Goal: Obtain resource: Download file/media

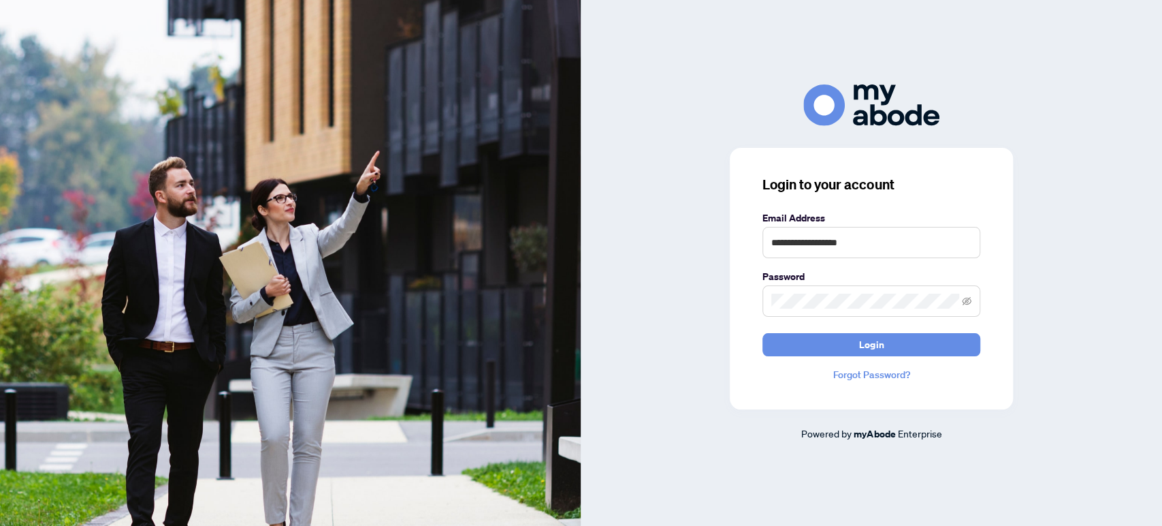
type input "**********"
click at [762, 333] on button "Login" at bounding box center [871, 344] width 218 height 23
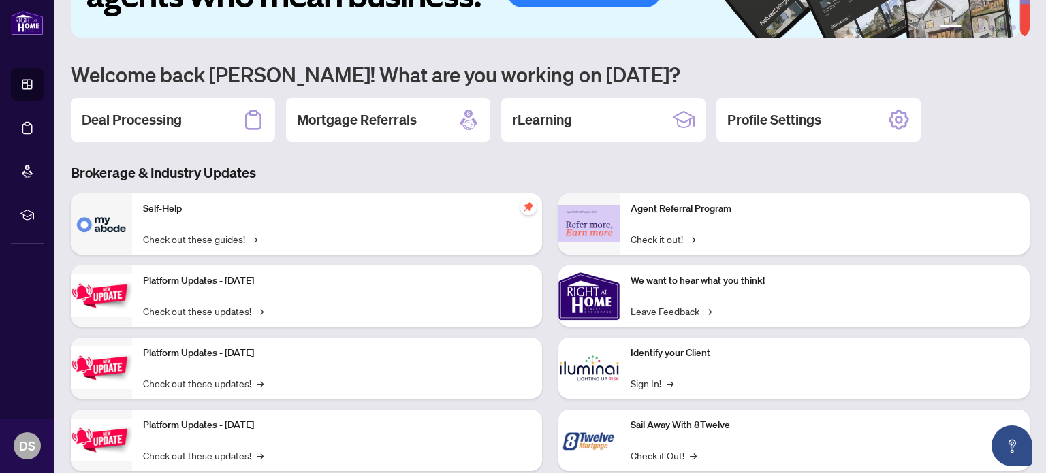
scroll to position [114, 0]
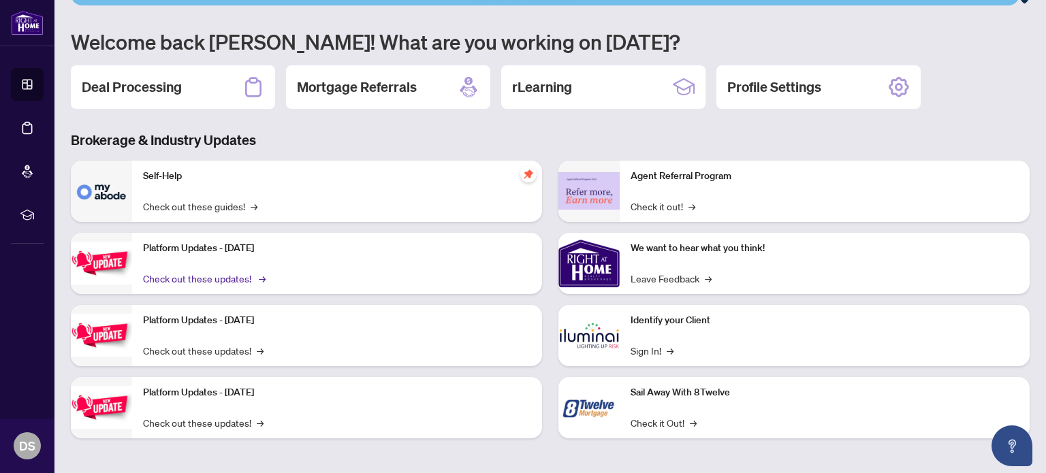
click at [259, 281] on span "→" at bounding box center [262, 278] width 7 height 15
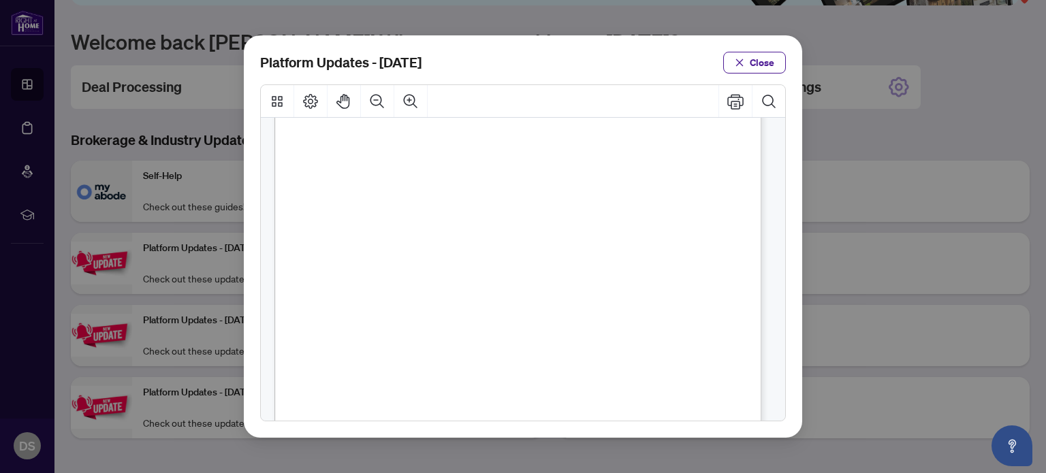
scroll to position [204, 0]
click at [762, 59] on span "Close" at bounding box center [761, 63] width 25 height 22
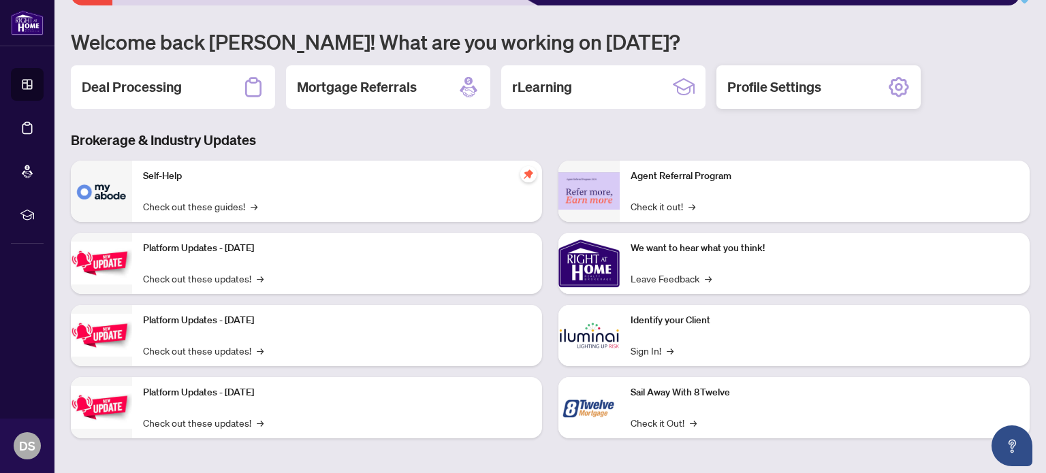
click at [784, 86] on h2 "Profile Settings" at bounding box center [774, 87] width 94 height 19
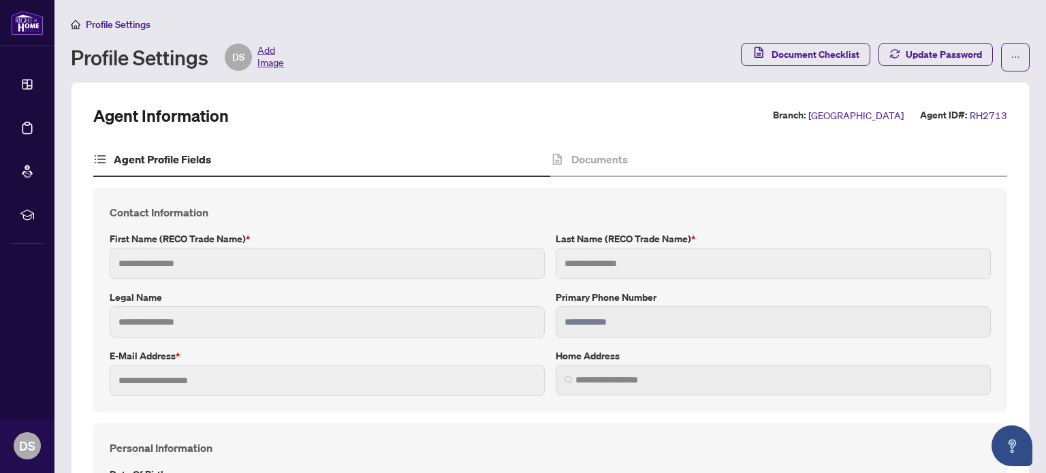
type input "*****"
type input "**********"
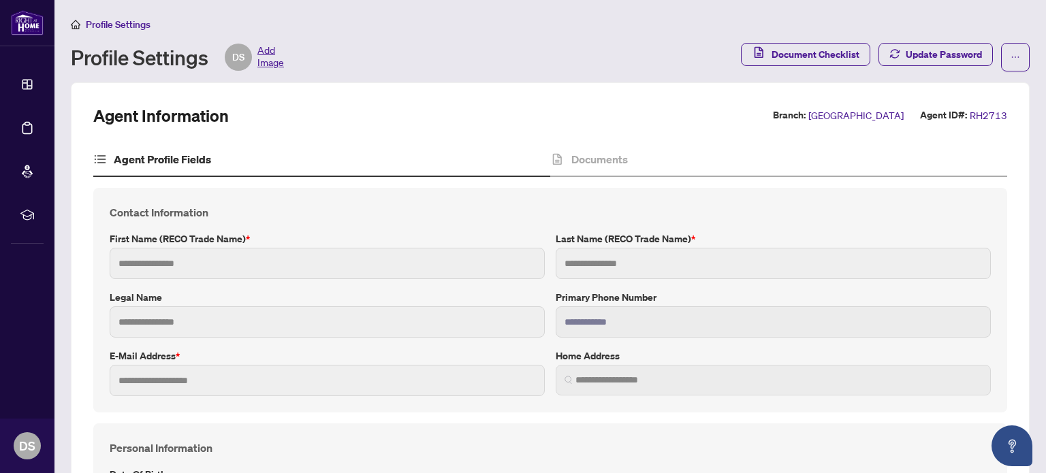
type input "*"
type input "*******"
type input "**********"
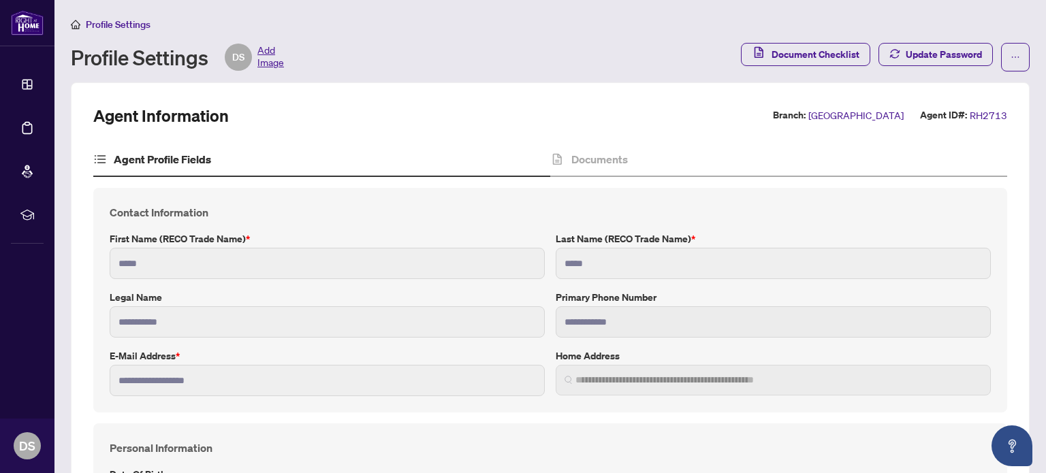
type input "****"
type input "**********"
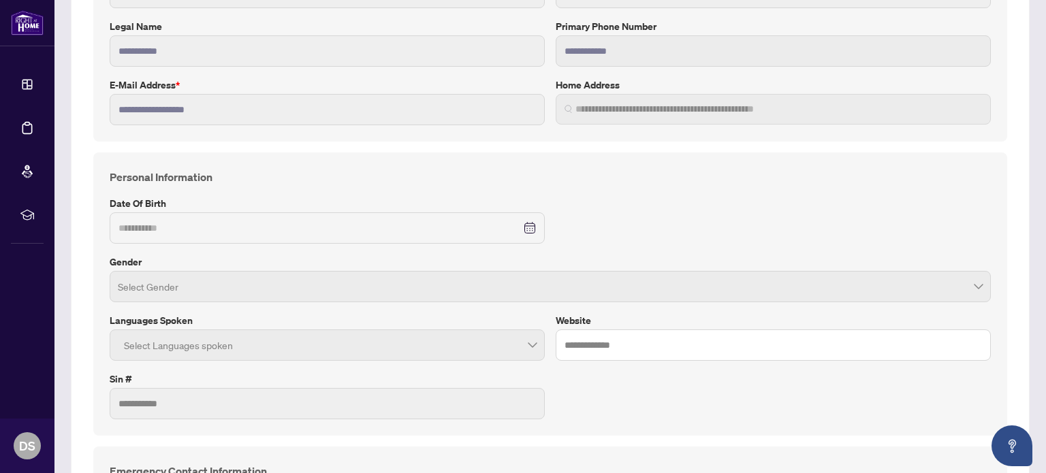
scroll to position [272, 0]
click at [533, 348] on div "Select Languages spoken" at bounding box center [327, 343] width 435 height 31
click at [526, 342] on div at bounding box center [326, 344] width 417 height 25
click at [384, 328] on div "Select Languages spoken" at bounding box center [327, 343] width 435 height 31
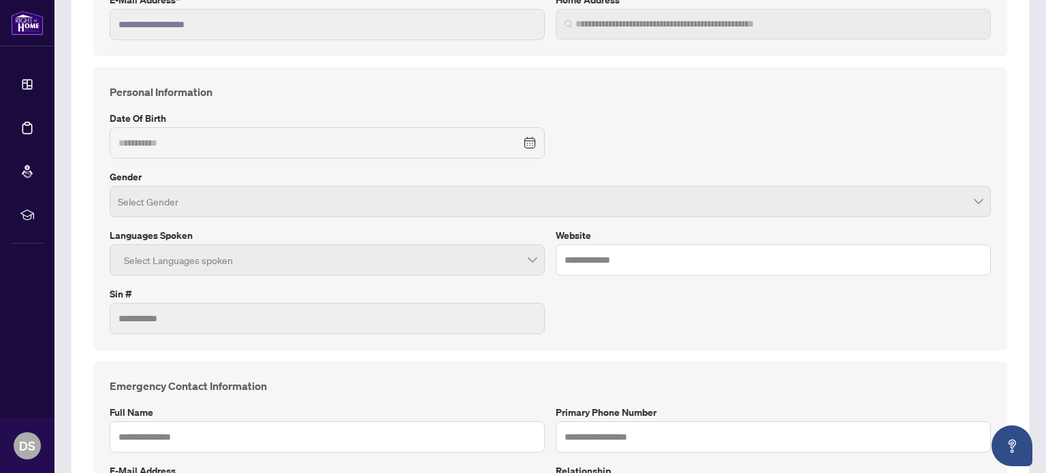
scroll to position [408, 0]
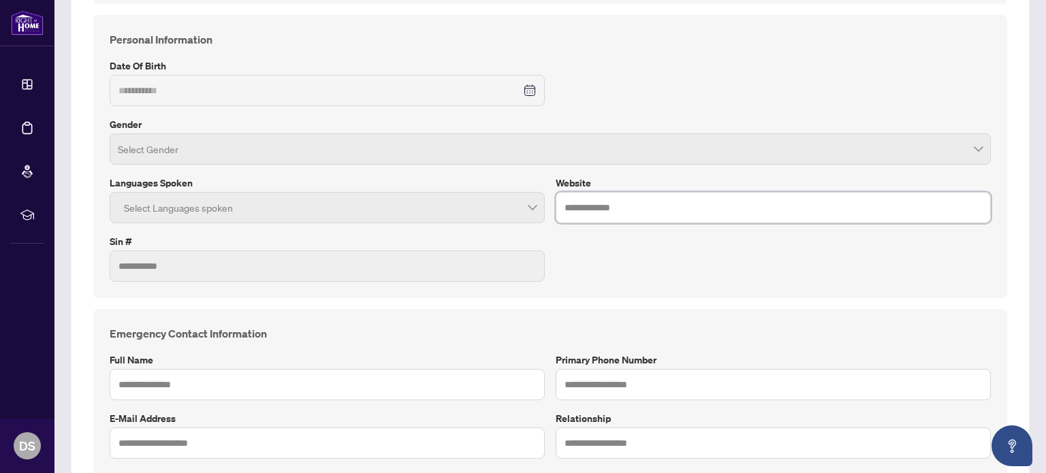
click at [700, 212] on input "text" at bounding box center [772, 207] width 435 height 31
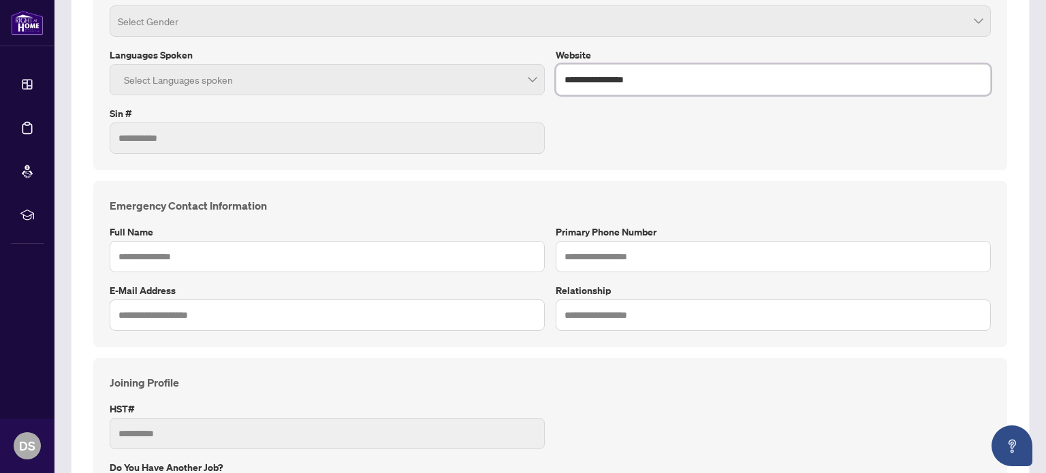
scroll to position [545, 0]
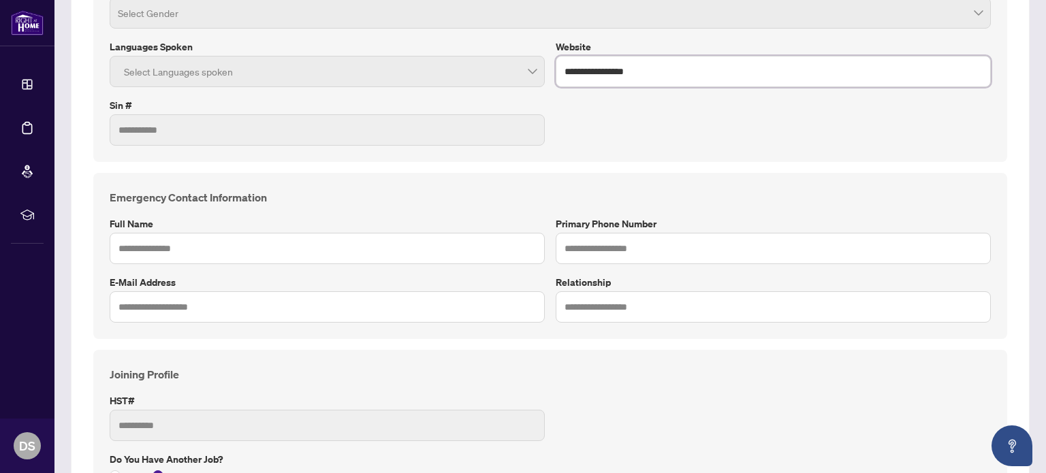
type input "**********"
click at [349, 246] on input "text" at bounding box center [327, 248] width 435 height 31
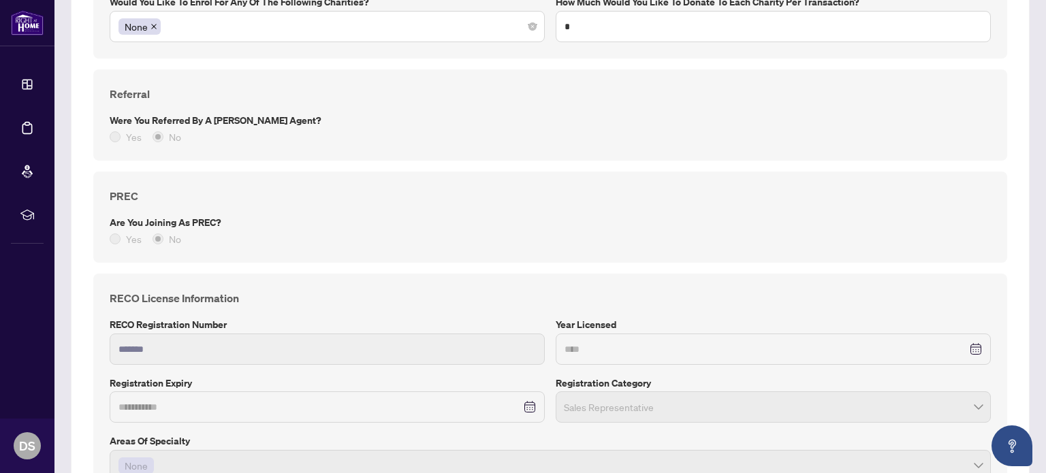
scroll to position [1157, 0]
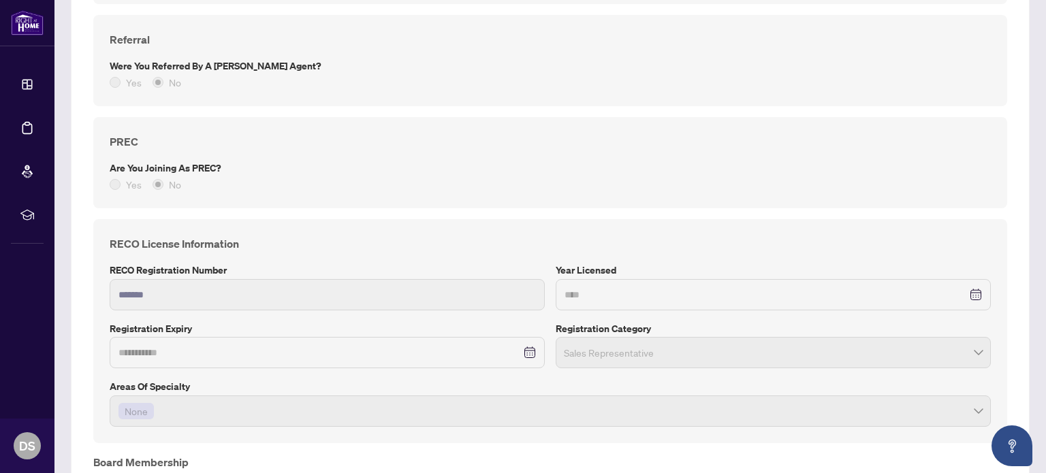
click at [321, 399] on div "None" at bounding box center [549, 411] width 863 height 25
click at [978, 407] on div "None" at bounding box center [550, 410] width 881 height 31
click at [972, 405] on div "None" at bounding box center [550, 410] width 881 height 31
drag, startPoint x: 972, startPoint y: 405, endPoint x: 856, endPoint y: 389, distance: 117.5
click at [958, 404] on div "None" at bounding box center [550, 410] width 881 height 31
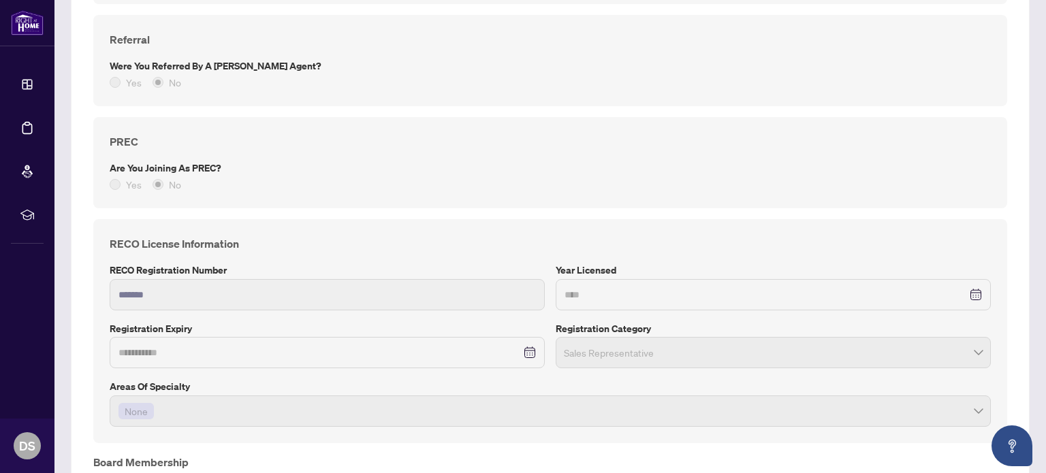
click at [126, 395] on div "None" at bounding box center [550, 410] width 881 height 31
click at [129, 404] on span "None" at bounding box center [136, 411] width 23 height 15
drag, startPoint x: 178, startPoint y: 416, endPoint x: 226, endPoint y: 403, distance: 49.4
click at [184, 415] on div "None" at bounding box center [549, 411] width 863 height 25
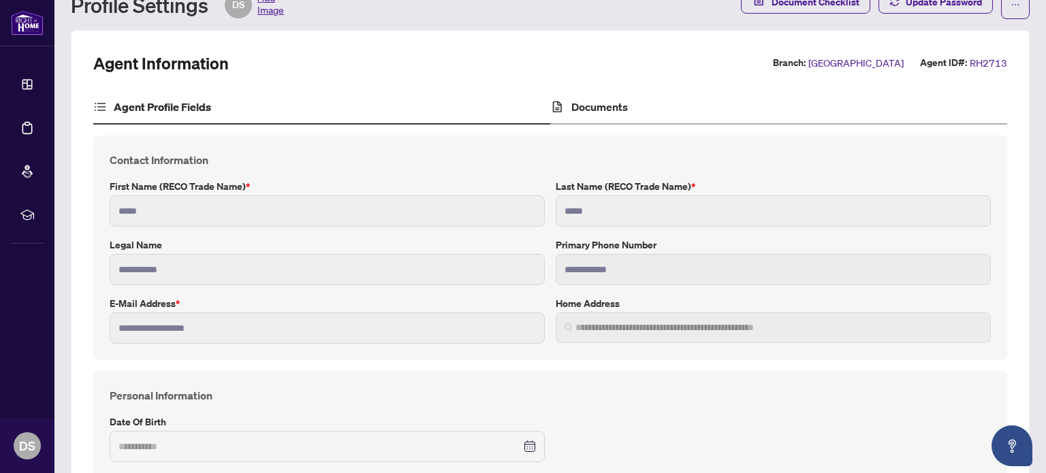
scroll to position [0, 0]
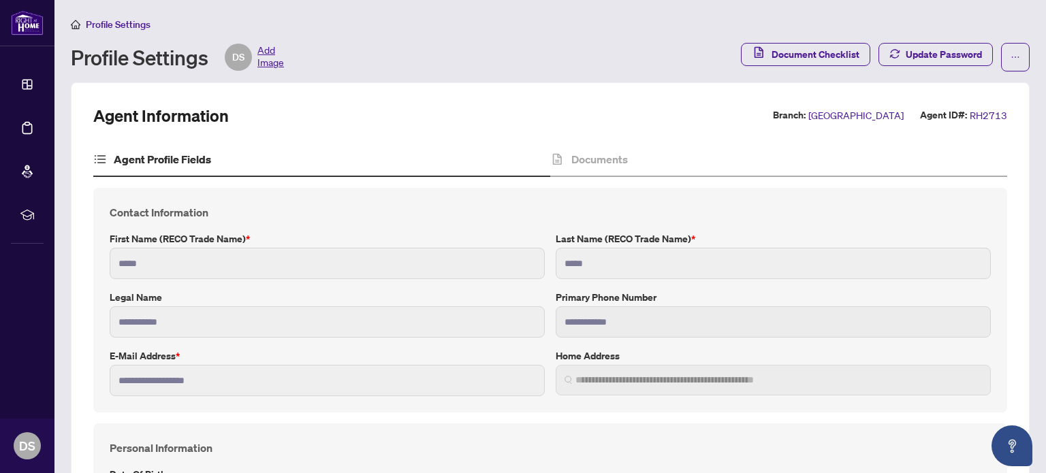
click at [272, 56] on span "Add Image" at bounding box center [270, 57] width 27 height 27
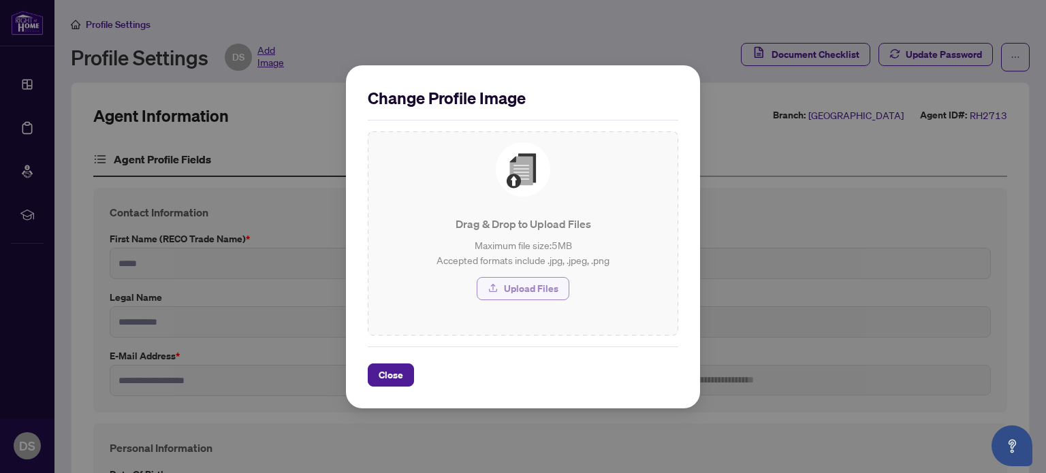
click at [545, 289] on span "Upload Files" at bounding box center [531, 289] width 54 height 22
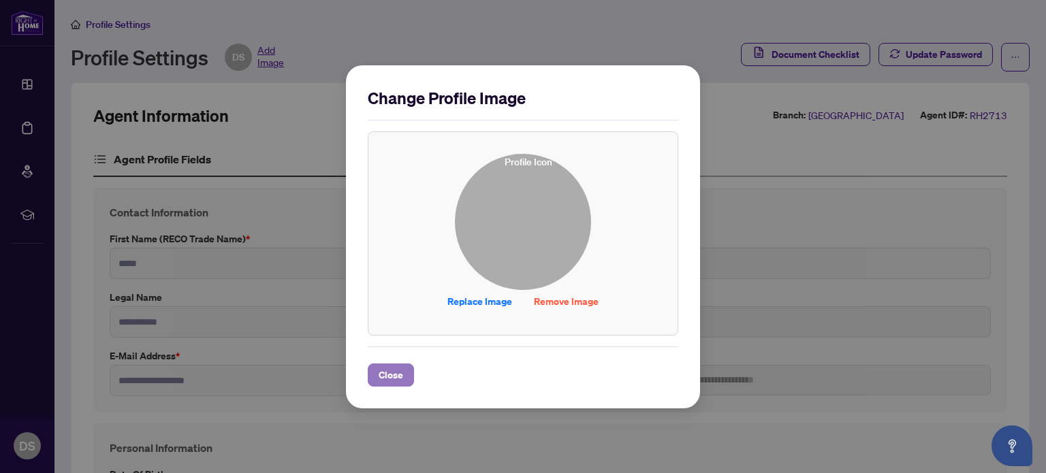
click at [389, 375] on span "Close" at bounding box center [390, 375] width 25 height 22
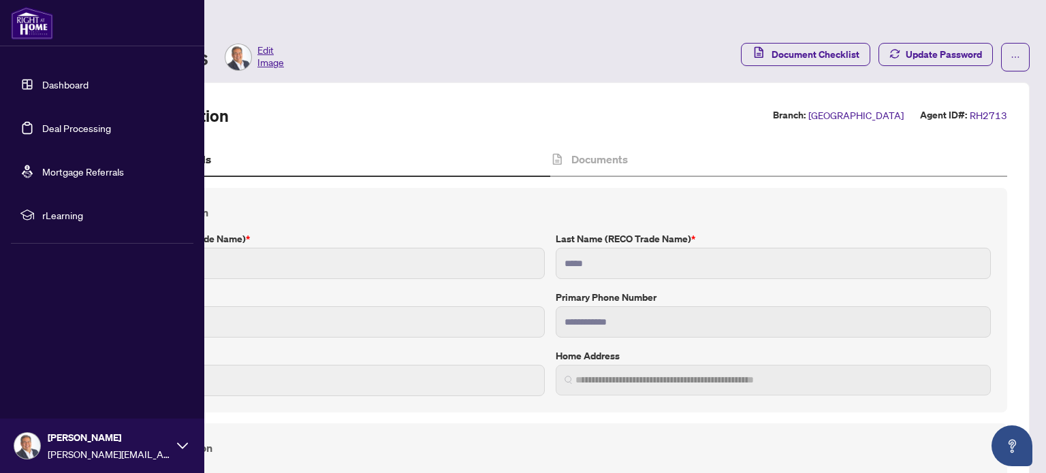
click at [70, 125] on link "Deal Processing" at bounding box center [76, 128] width 69 height 12
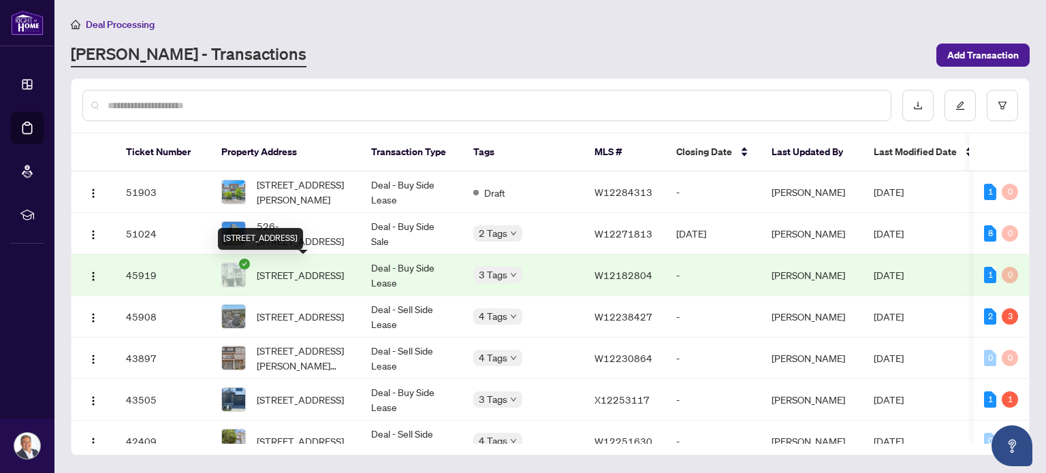
click at [307, 274] on span "3105 Cornell Common Circ, Oakville, Ontario L6H 0R2, Canada" at bounding box center [300, 275] width 87 height 15
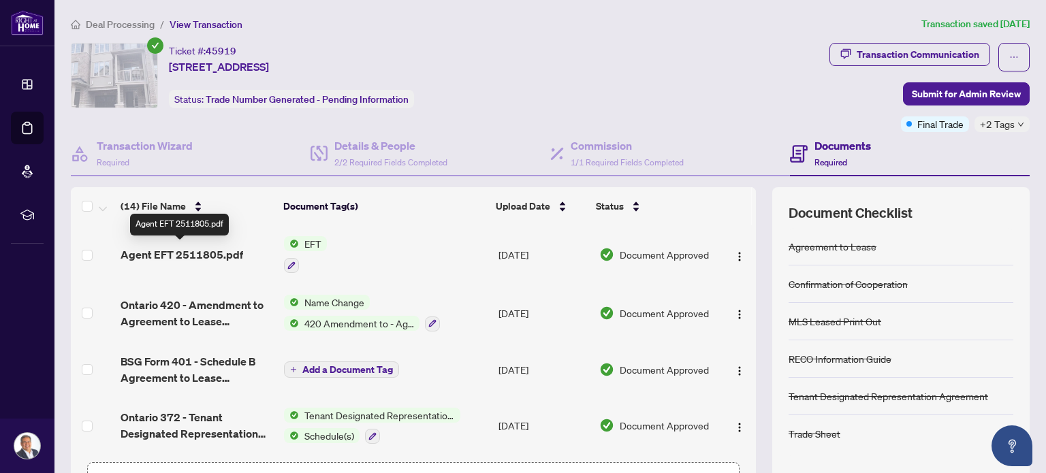
click at [204, 250] on span "Agent EFT 2511805.pdf" at bounding box center [181, 254] width 123 height 16
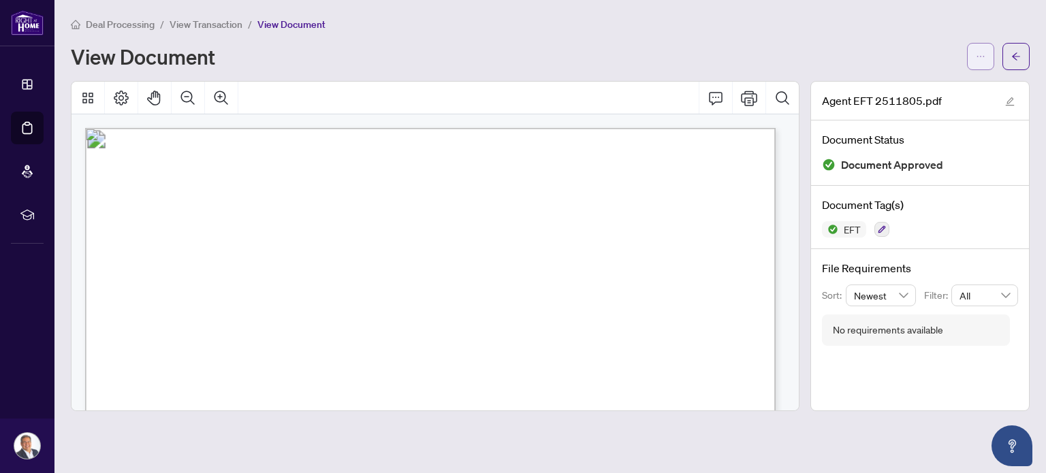
click at [984, 57] on icon "ellipsis" at bounding box center [980, 57] width 10 height 10
click at [905, 86] on span "Download" at bounding box center [930, 85] width 103 height 15
click at [144, 21] on span "Deal Processing" at bounding box center [120, 24] width 69 height 12
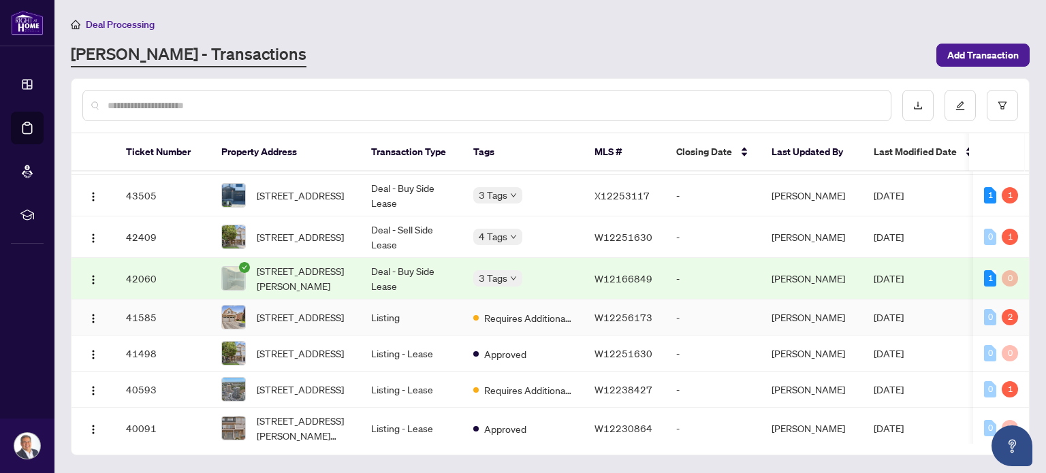
scroll to position [272, 0]
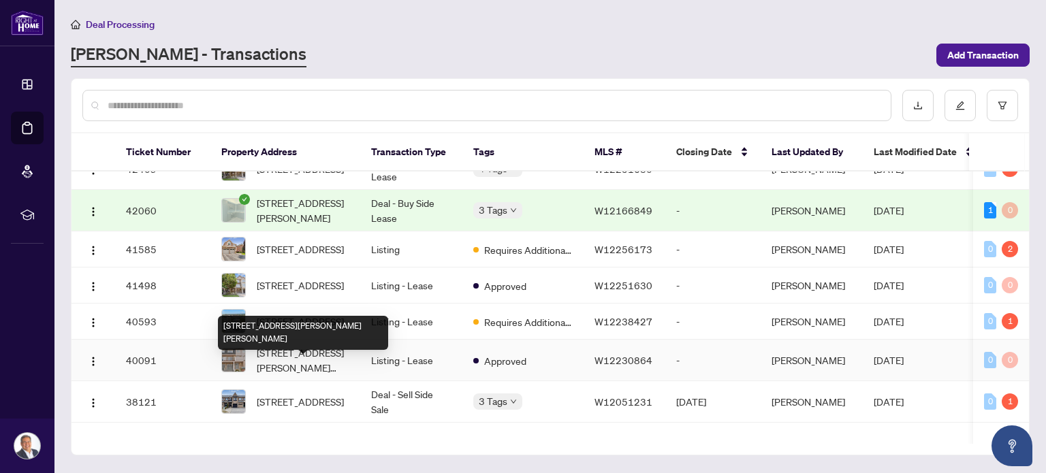
click at [293, 338] on div "60-620 Ferguson Dr, Milton, Ontario L9T 0M7, Canada" at bounding box center [303, 333] width 170 height 34
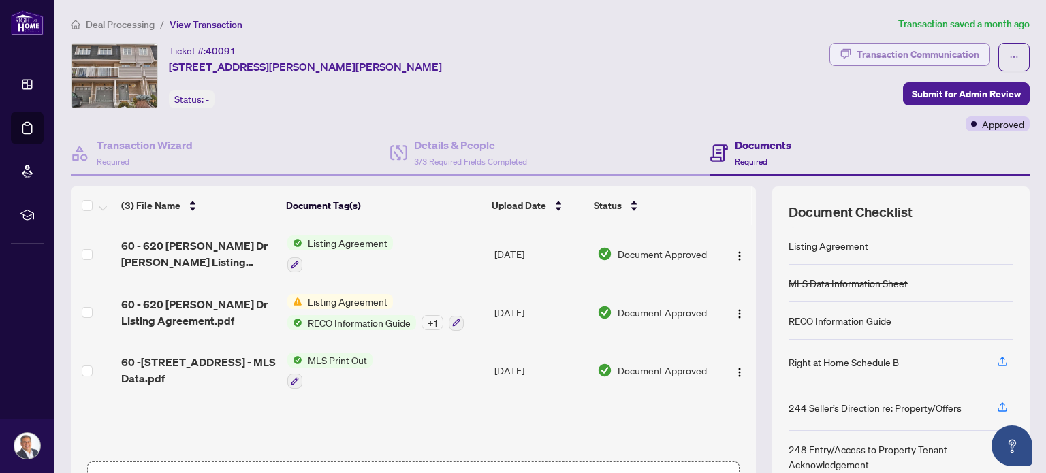
click at [912, 56] on div "Transaction Communication" at bounding box center [917, 55] width 123 height 22
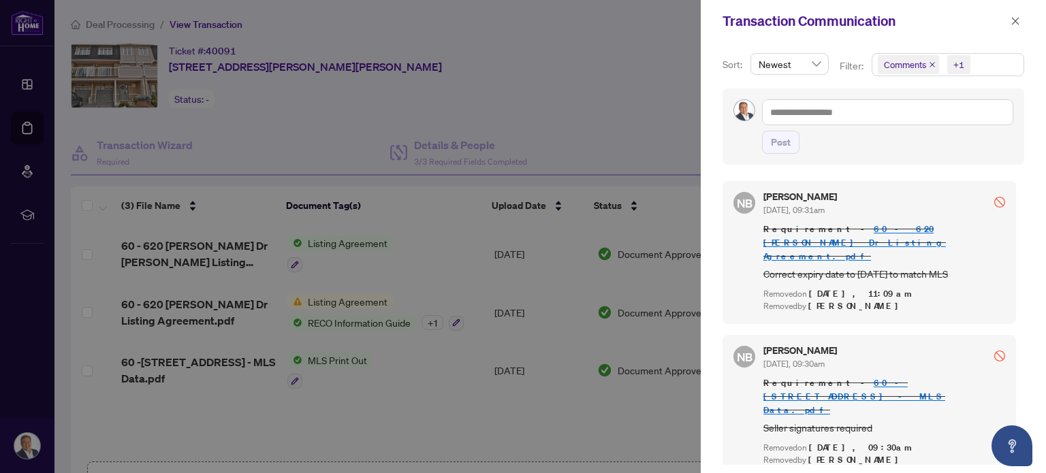
scroll to position [1, 0]
drag, startPoint x: 809, startPoint y: 16, endPoint x: 817, endPoint y: 16, distance: 8.2
click at [809, 16] on div "Transaction Communication" at bounding box center [864, 21] width 284 height 20
click at [1018, 21] on icon "close" at bounding box center [1015, 21] width 10 height 10
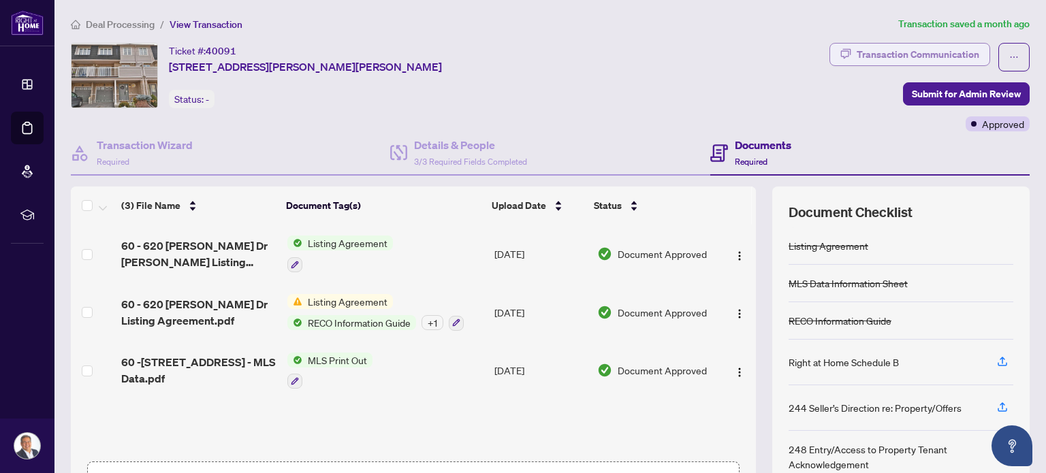
click at [926, 54] on div "Transaction Communication" at bounding box center [917, 55] width 123 height 22
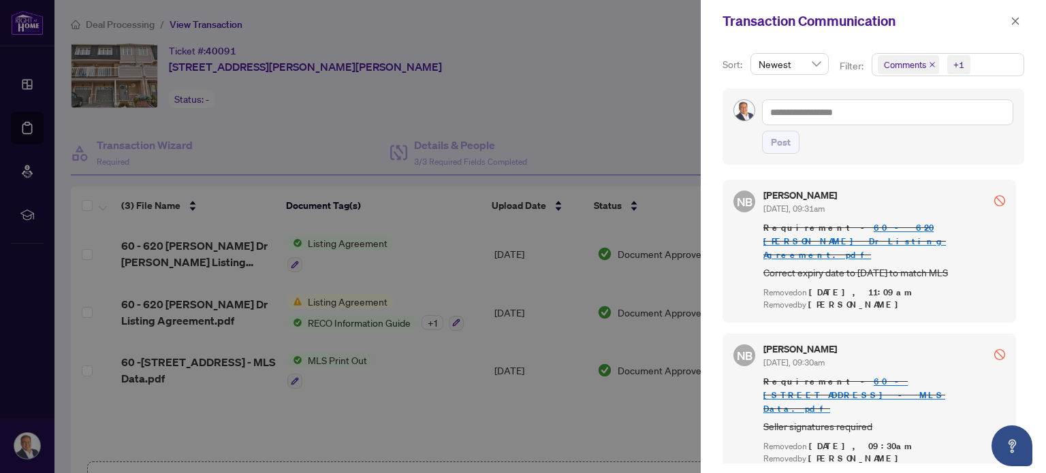
click at [931, 68] on span "Comments" at bounding box center [907, 64] width 61 height 19
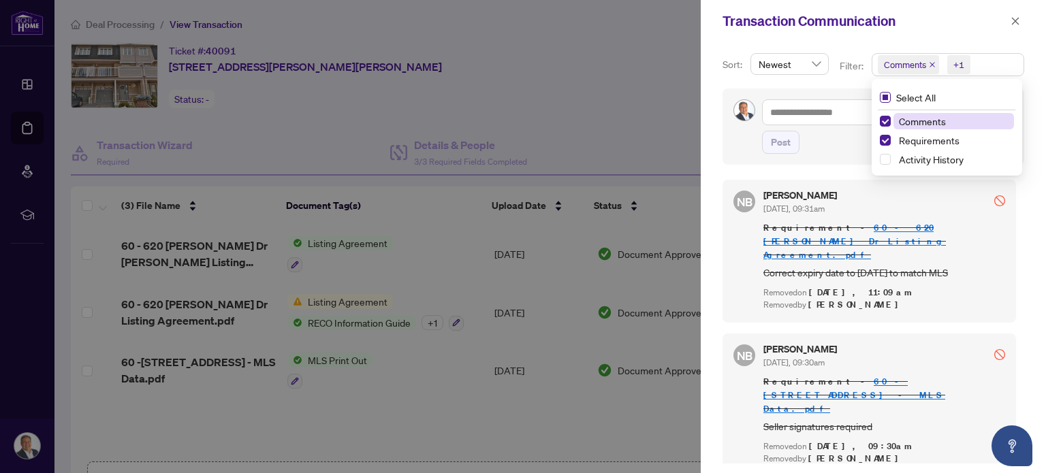
click at [929, 98] on span "Select All" at bounding box center [915, 97] width 50 height 15
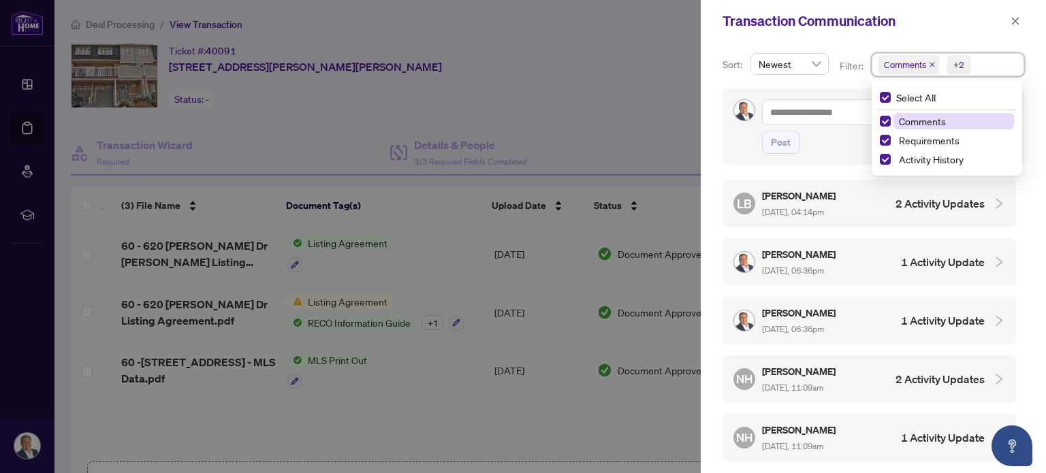
click at [841, 91] on div "Post" at bounding box center [873, 126] width 302 height 76
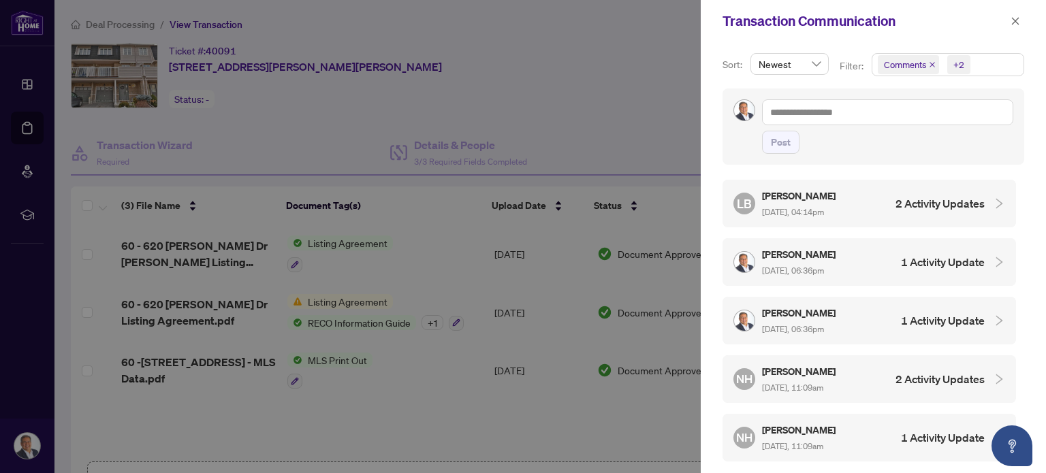
click at [814, 202] on div "Linda Bujupi Jul/28/2025, 04:14pm" at bounding box center [800, 203] width 76 height 31
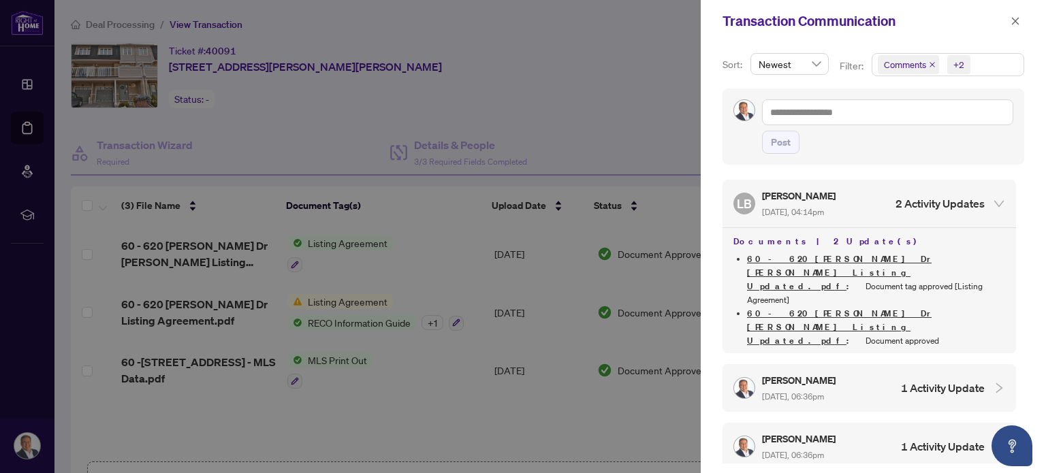
click at [984, 201] on div at bounding box center [994, 203] width 20 height 15
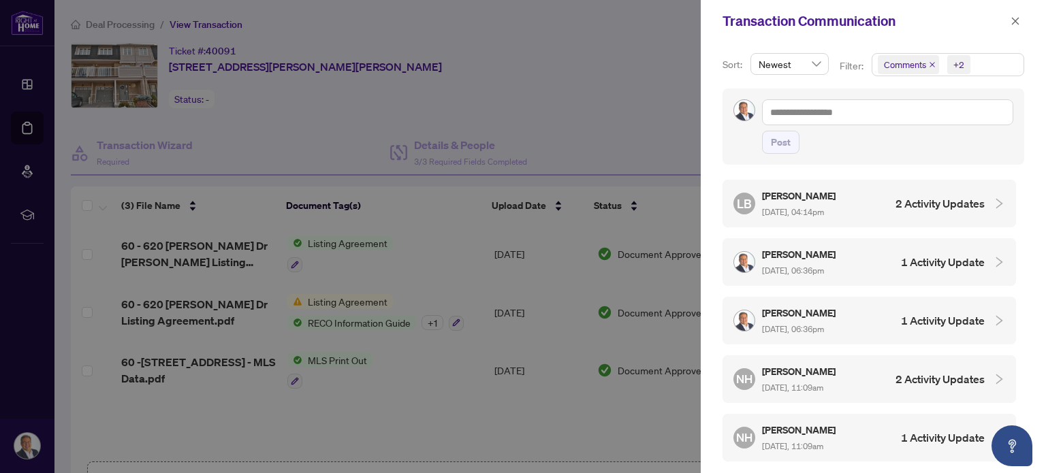
click at [986, 265] on div at bounding box center [994, 262] width 20 height 15
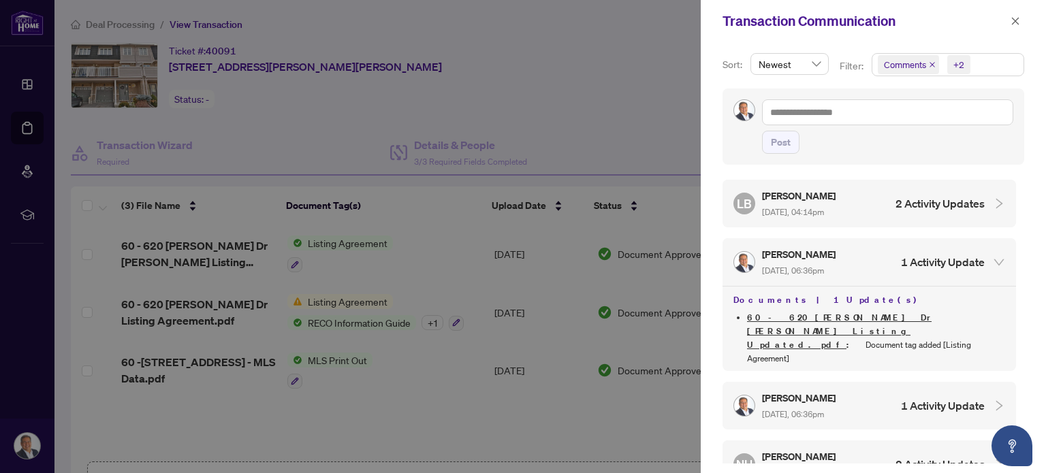
click at [992, 257] on icon "expanded" at bounding box center [998, 262] width 12 height 12
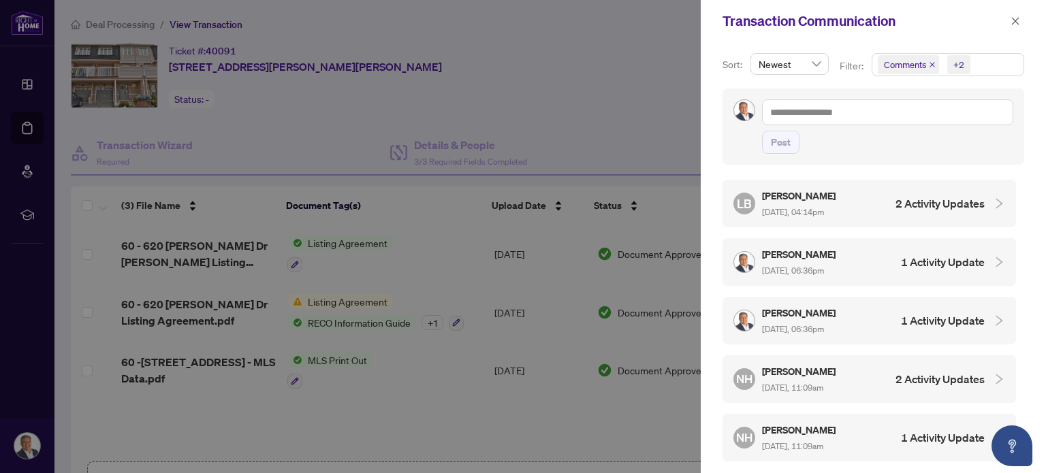
click at [992, 317] on icon "collapsed" at bounding box center [998, 320] width 12 height 12
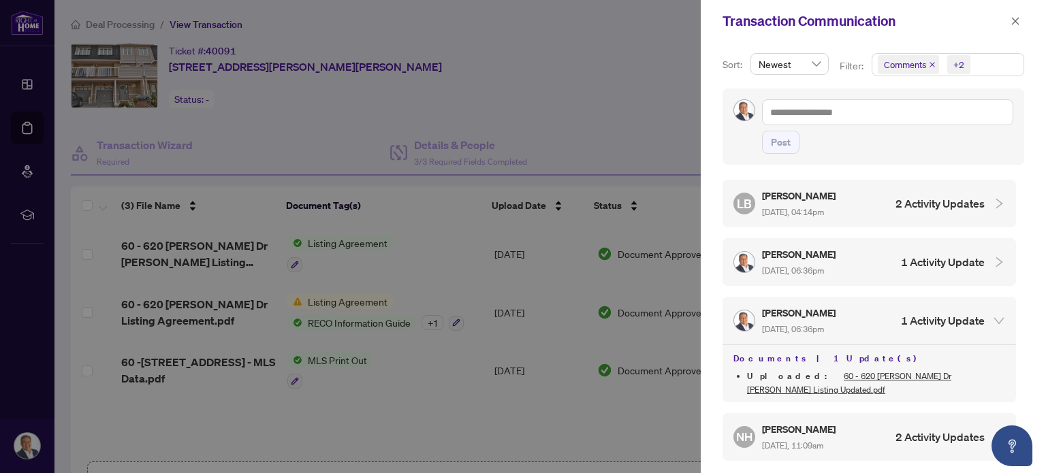
click at [992, 318] on icon "expanded" at bounding box center [998, 320] width 12 height 12
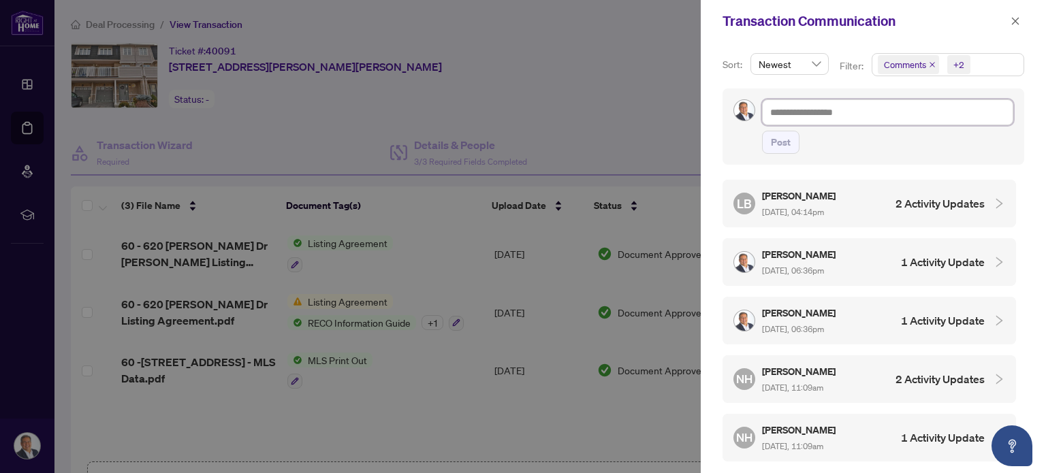
click at [866, 114] on textarea at bounding box center [887, 112] width 251 height 26
type textarea "*"
type textarea "**"
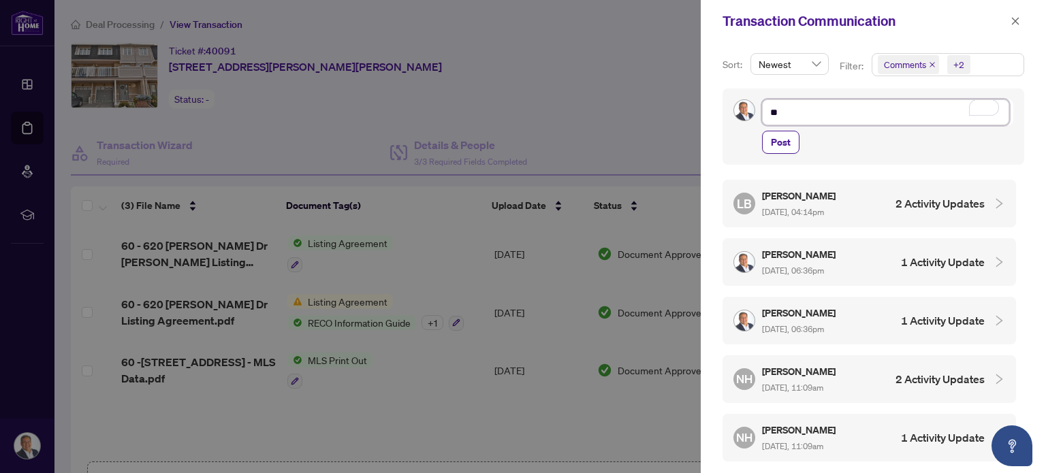
type textarea "**"
click at [585, 99] on div at bounding box center [523, 236] width 1046 height 473
click at [1013, 20] on icon "close" at bounding box center [1015, 21] width 10 height 10
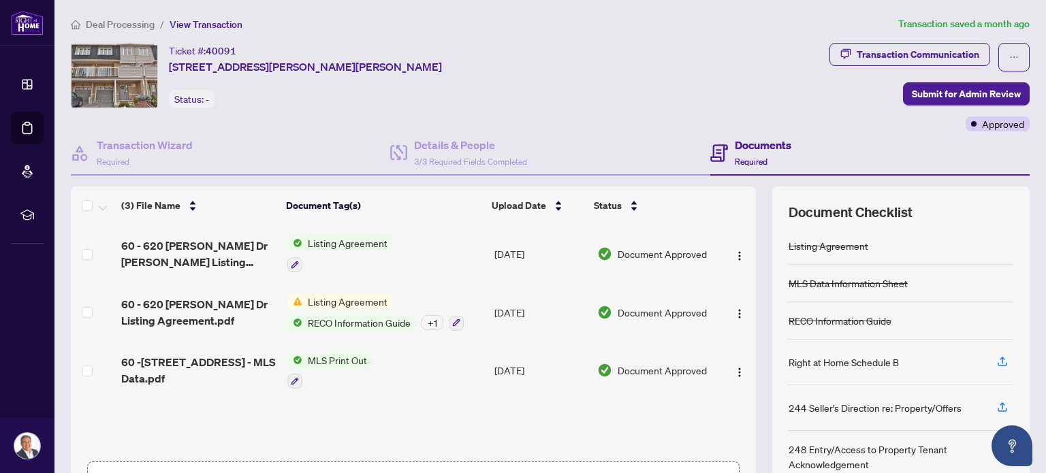
click at [144, 23] on span "Deal Processing" at bounding box center [120, 24] width 69 height 12
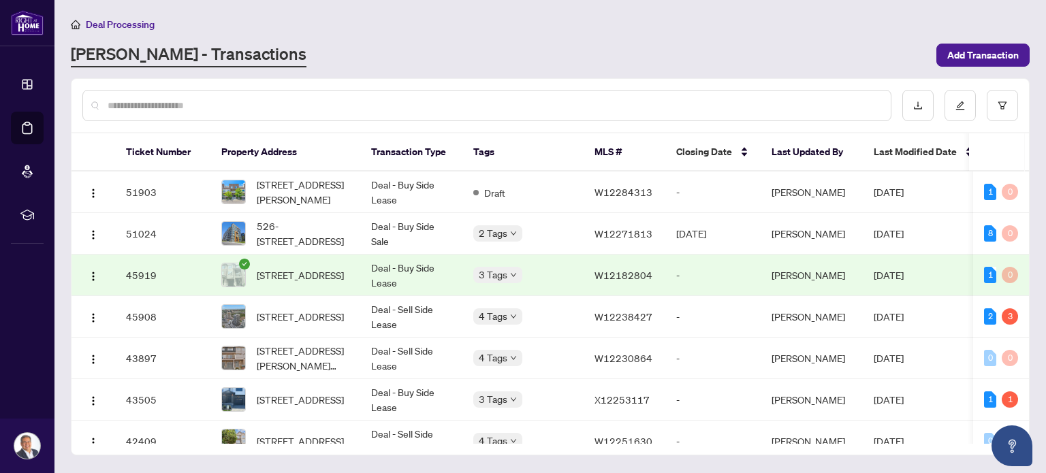
click at [451, 110] on input "text" at bounding box center [494, 105] width 772 height 15
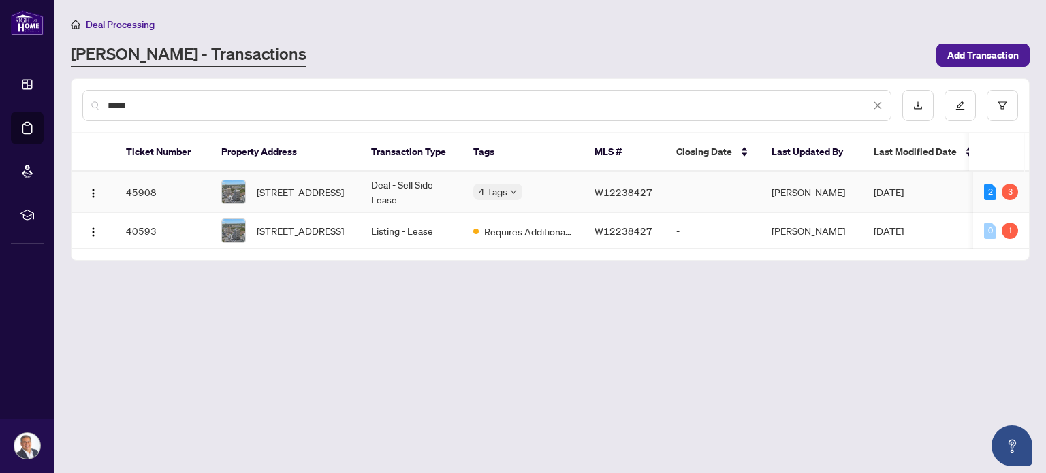
type input "*****"
click at [382, 189] on td "Deal - Sell Side Lease" at bounding box center [411, 193] width 102 height 42
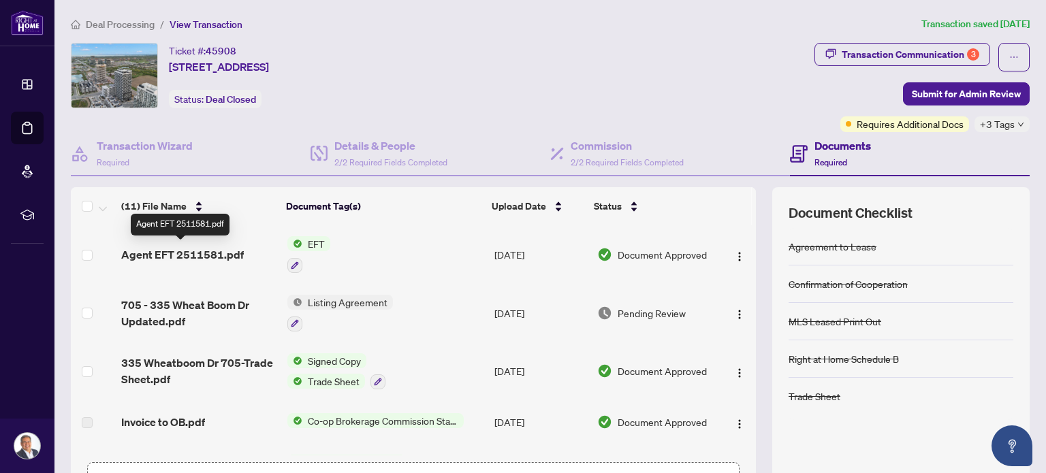
click at [218, 248] on span "Agent EFT 2511581.pdf" at bounding box center [182, 254] width 123 height 16
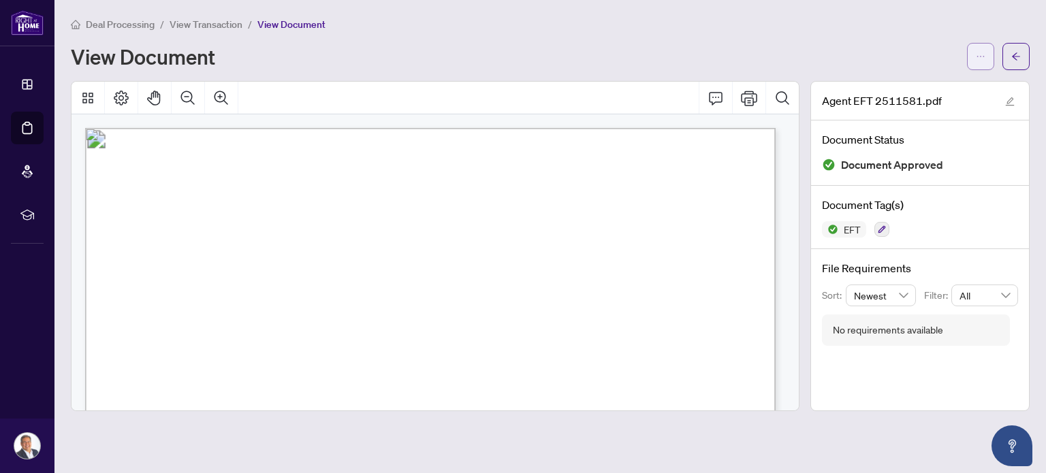
click at [989, 55] on button "button" at bounding box center [980, 56] width 27 height 27
click at [918, 87] on span "Download" at bounding box center [930, 85] width 103 height 15
click at [221, 22] on span "View Transaction" at bounding box center [205, 24] width 73 height 12
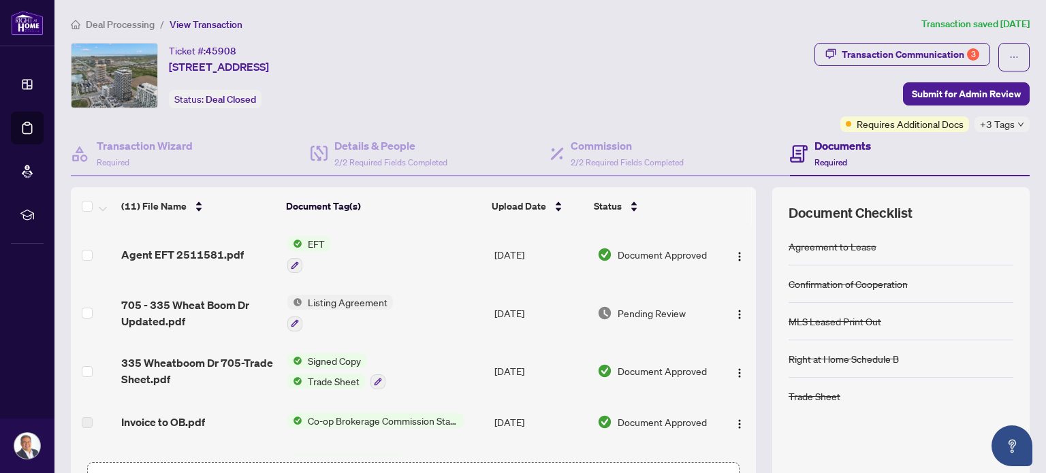
click at [128, 21] on span "Deal Processing" at bounding box center [120, 24] width 69 height 12
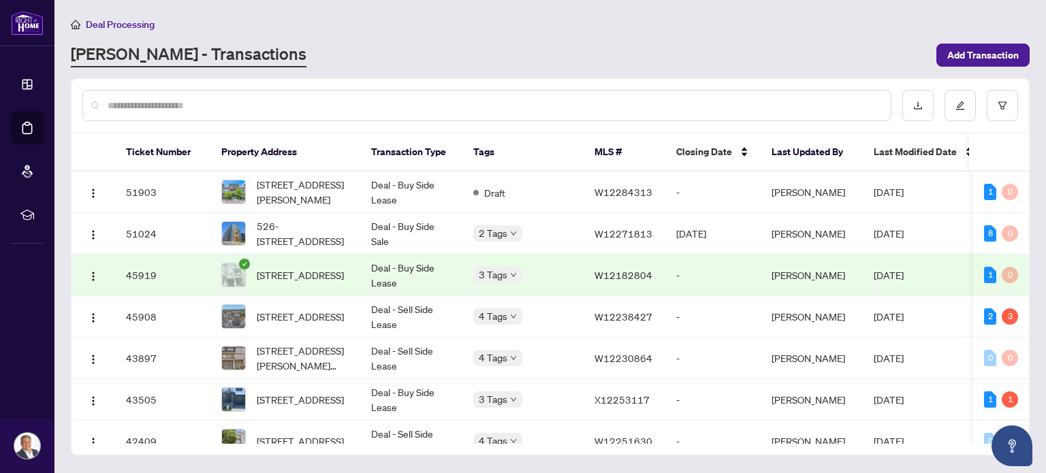
click at [376, 108] on input "text" at bounding box center [494, 105] width 772 height 15
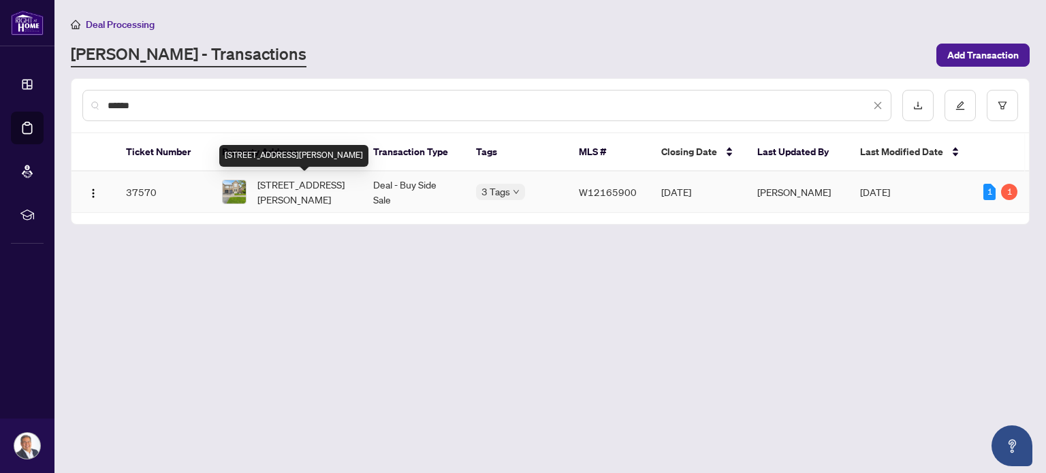
type input "******"
click at [294, 184] on span "4802 Thomas Alton Blvd, Burlington, Ontario L7M 0J5, Canada" at bounding box center [304, 192] width 94 height 30
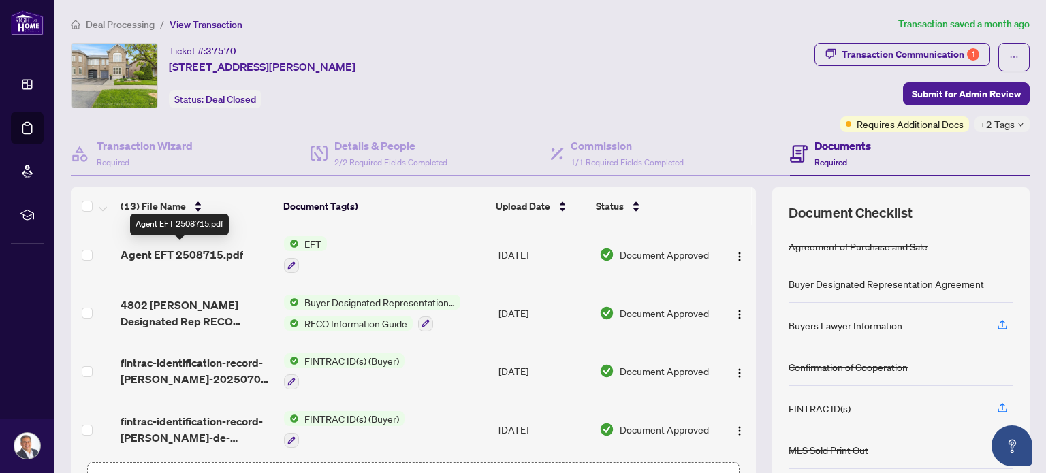
click at [212, 249] on span "Agent EFT 2508715.pdf" at bounding box center [181, 254] width 123 height 16
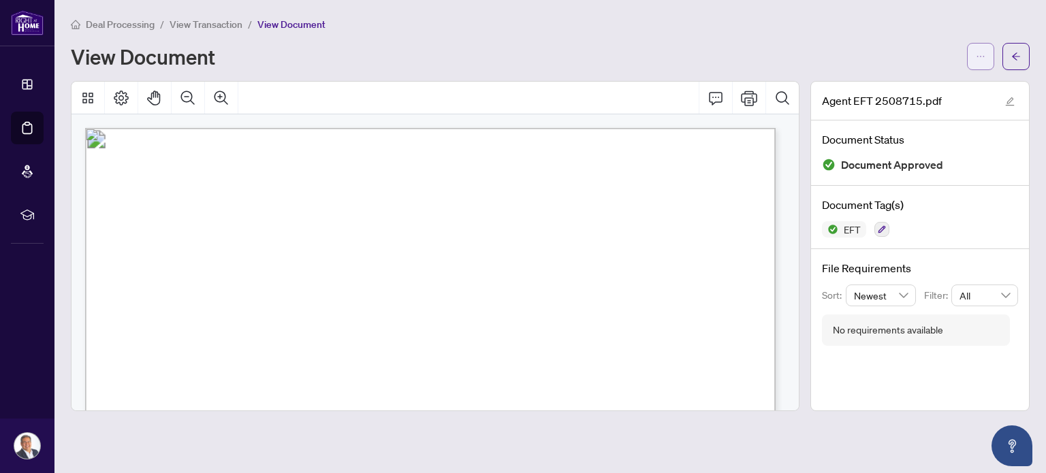
click at [991, 59] on button "button" at bounding box center [980, 56] width 27 height 27
click at [915, 82] on span "Download" at bounding box center [930, 85] width 103 height 15
click at [213, 22] on span "View Transaction" at bounding box center [205, 24] width 73 height 12
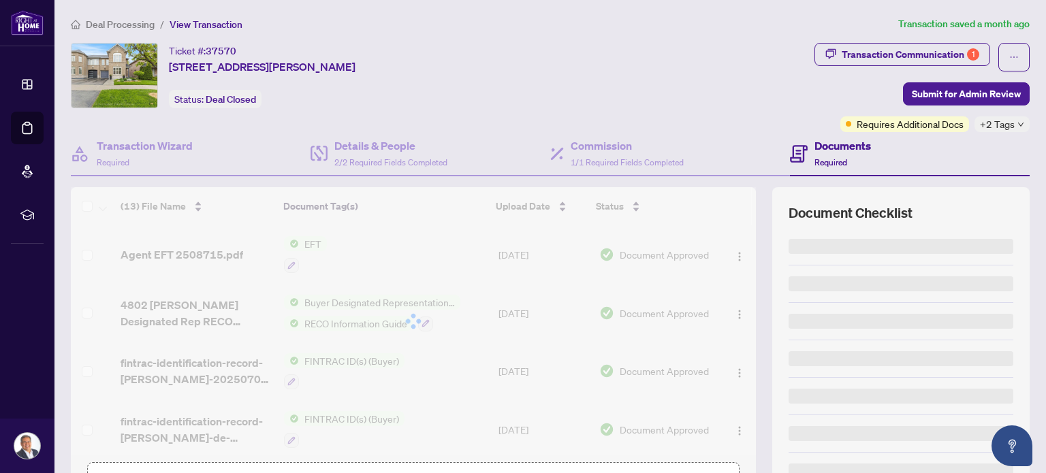
click at [120, 24] on span "Deal Processing" at bounding box center [120, 24] width 69 height 12
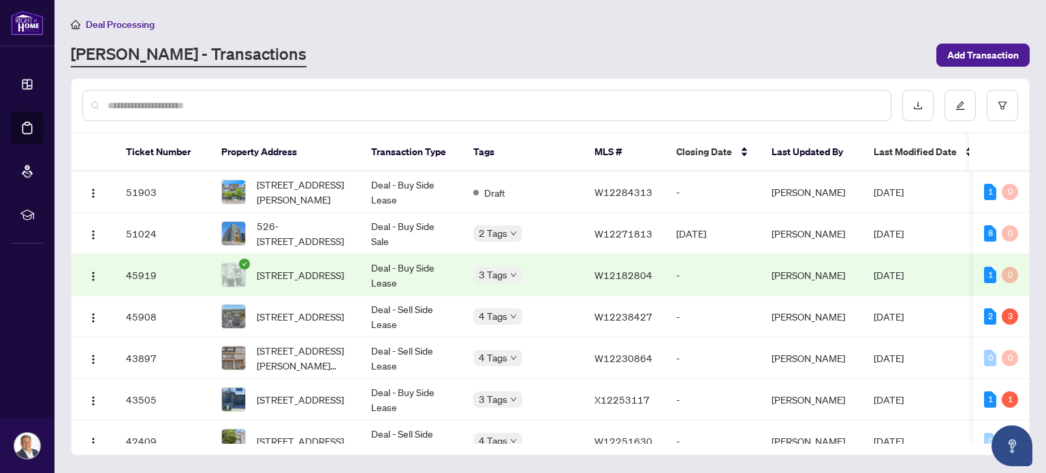
click at [257, 103] on input "text" at bounding box center [494, 105] width 772 height 15
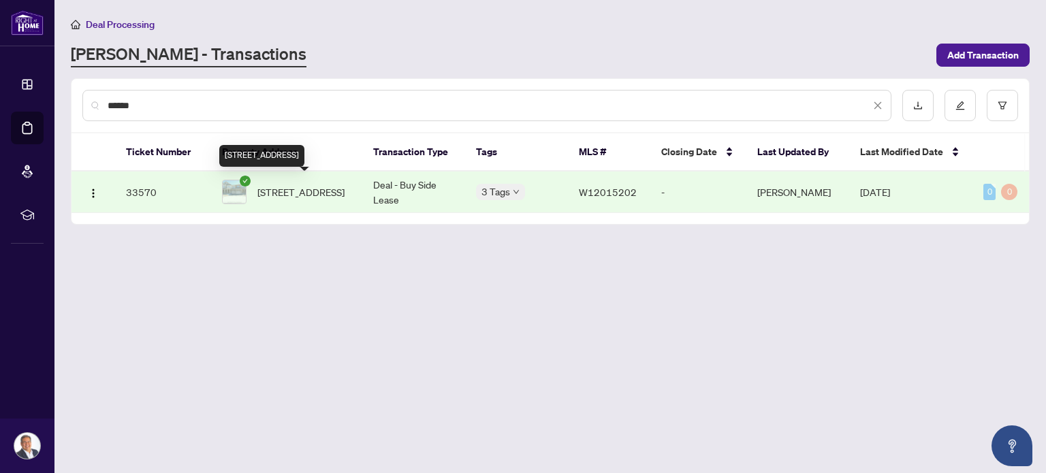
type input "******"
click at [312, 189] on span "80 Orchardcroft Rd, Oakville, Ontario L6H 7C4, Canada" at bounding box center [300, 191] width 87 height 15
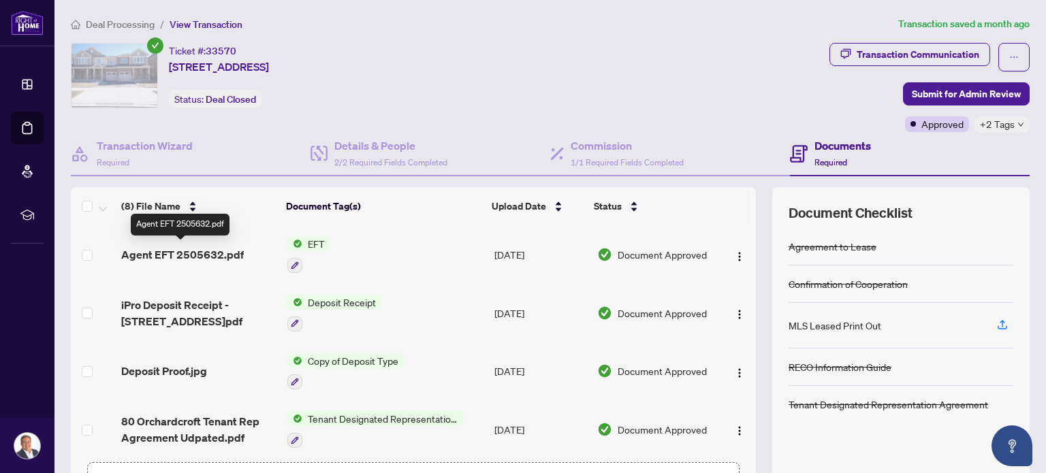
click at [174, 250] on span "Agent EFT 2505632.pdf" at bounding box center [182, 254] width 123 height 16
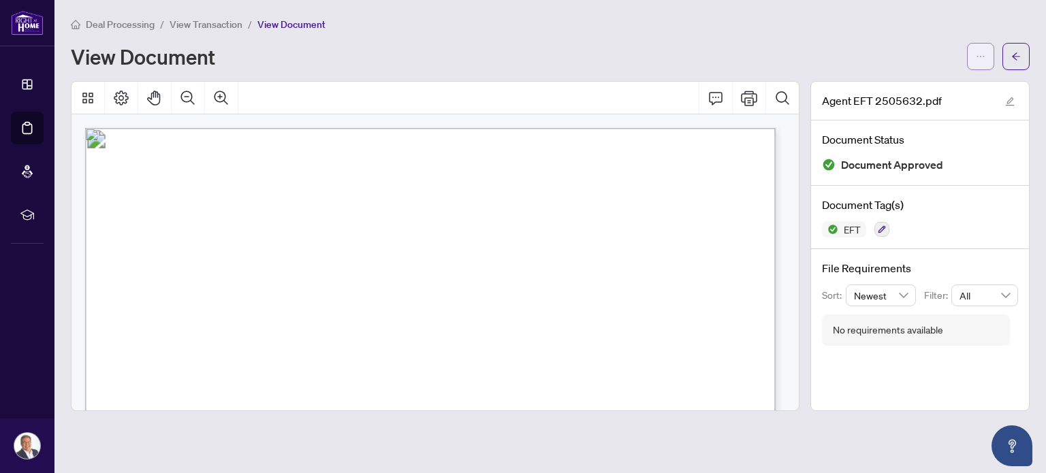
click at [984, 59] on icon "ellipsis" at bounding box center [980, 57] width 10 height 10
click at [942, 84] on span "Download" at bounding box center [930, 85] width 103 height 15
click at [120, 21] on span "Deal Processing" at bounding box center [120, 24] width 69 height 12
